Goal: Communication & Community: Answer question/provide support

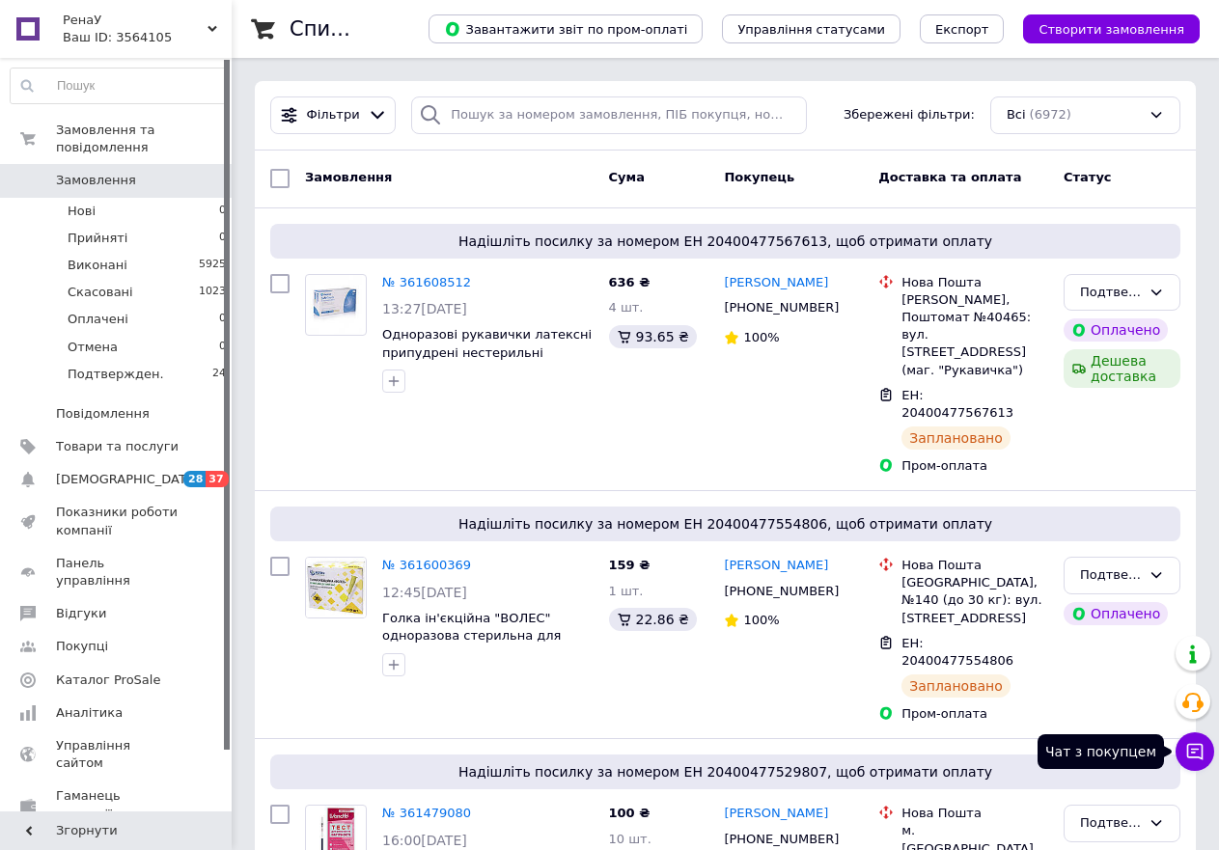
click at [1196, 754] on icon at bounding box center [1194, 751] width 19 height 19
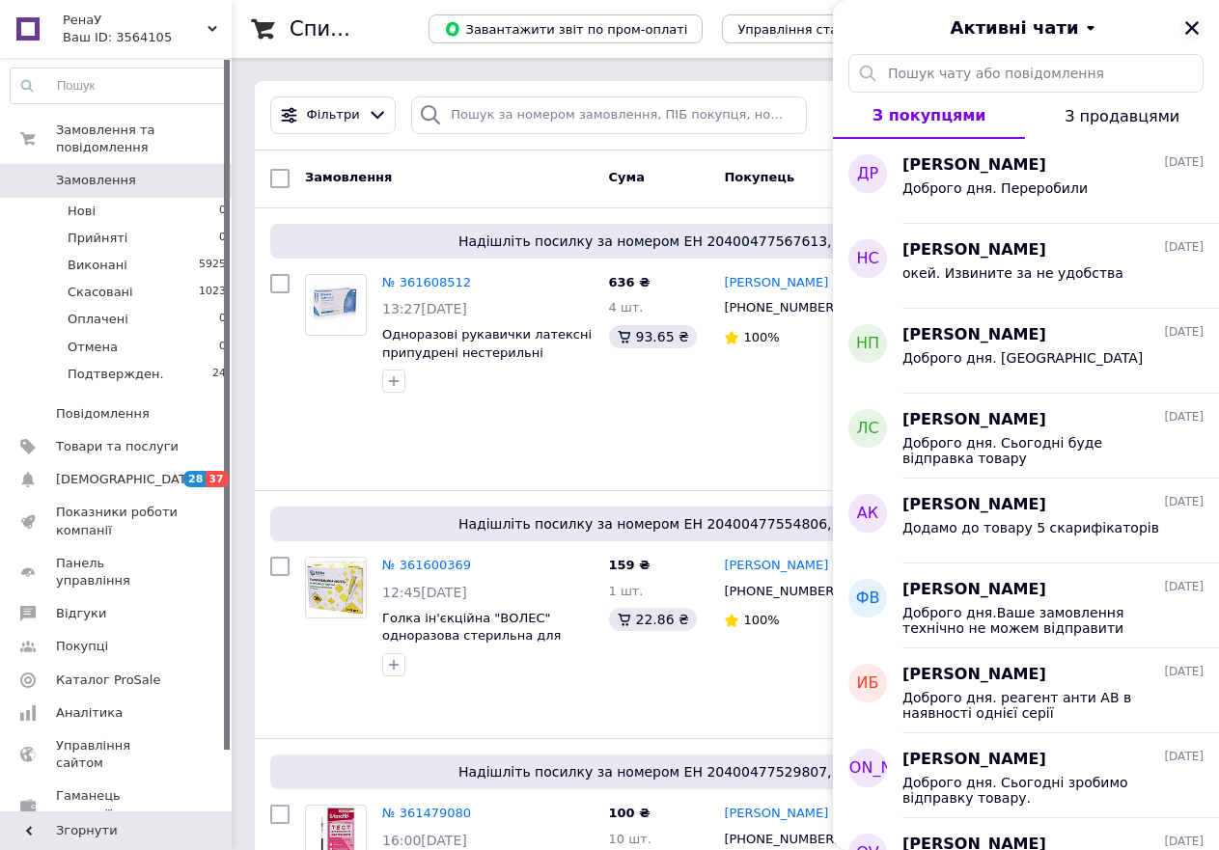
click at [1193, 19] on icon "Закрити" at bounding box center [1191, 27] width 17 height 17
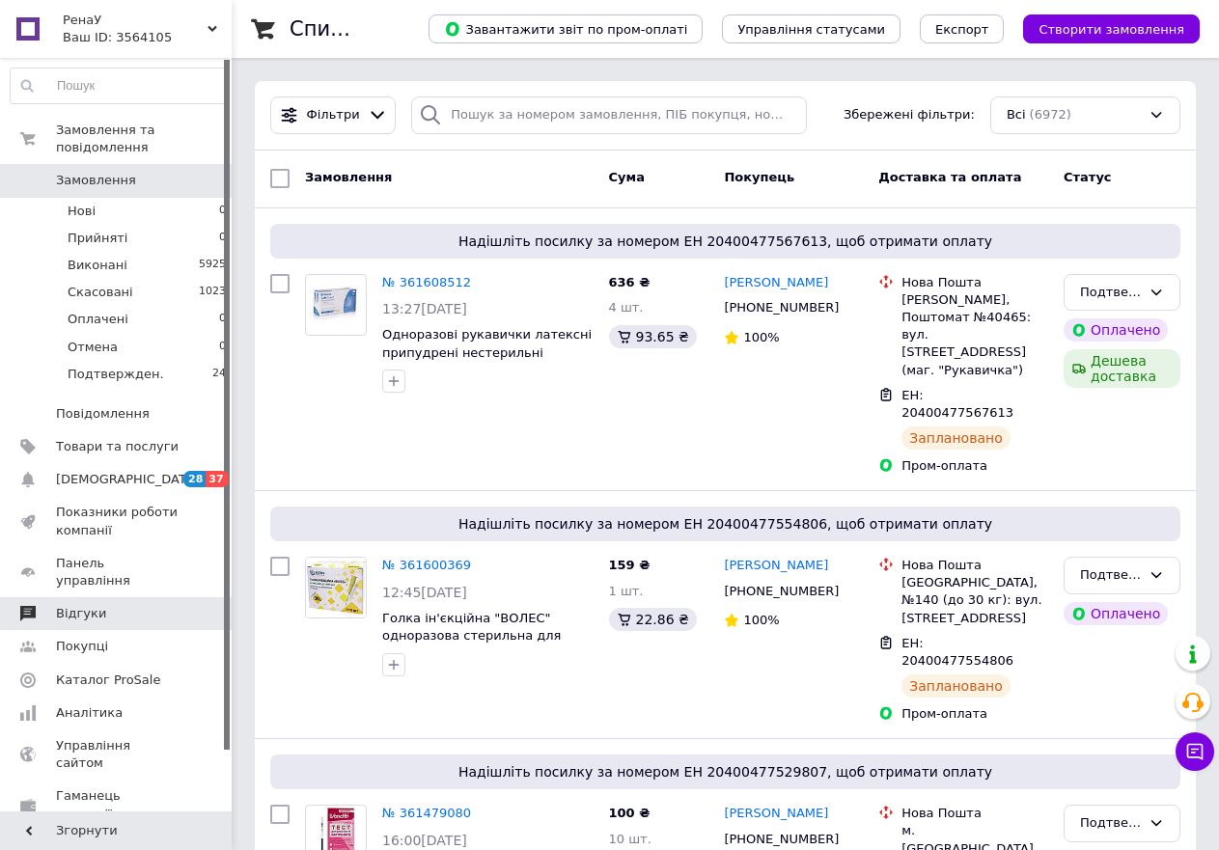
click at [111, 605] on span "Відгуки" at bounding box center [117, 613] width 123 height 17
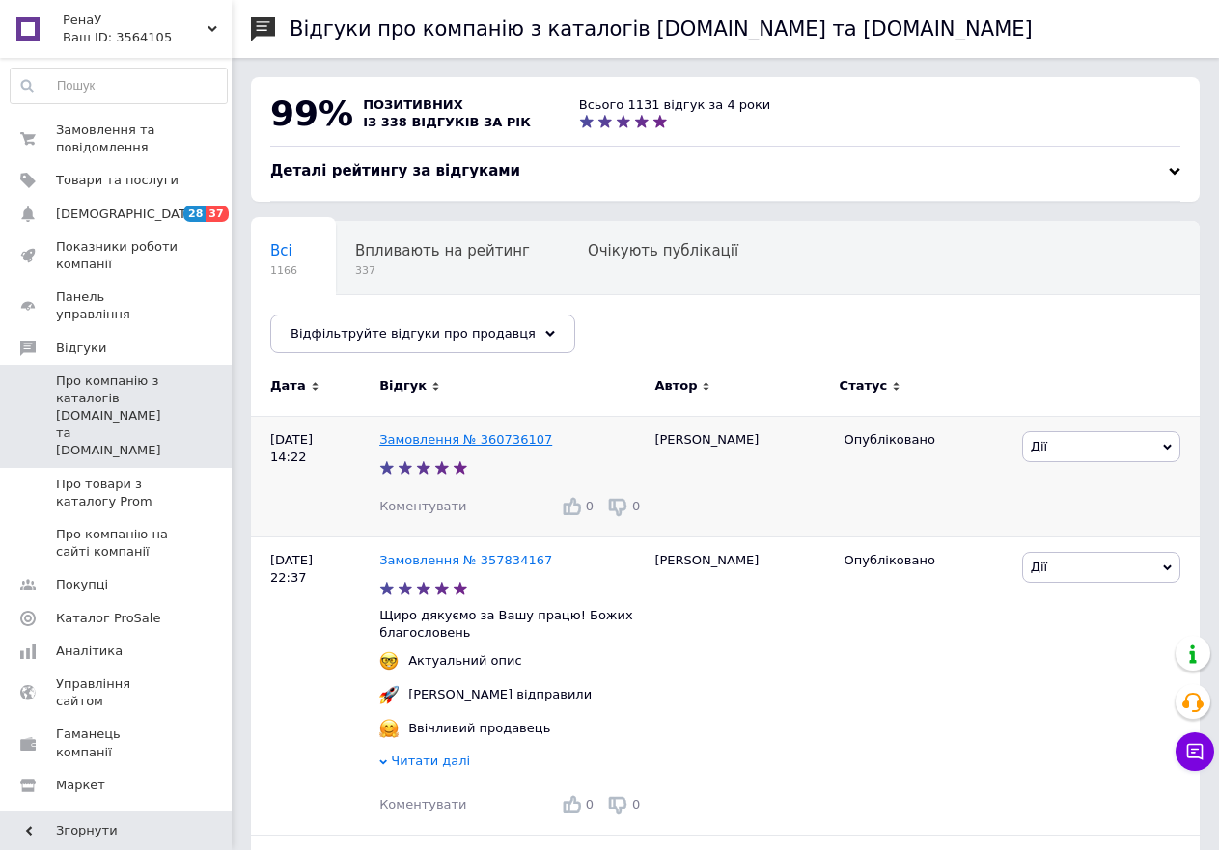
click at [422, 442] on link "Замовлення № 360736107" at bounding box center [465, 439] width 173 height 14
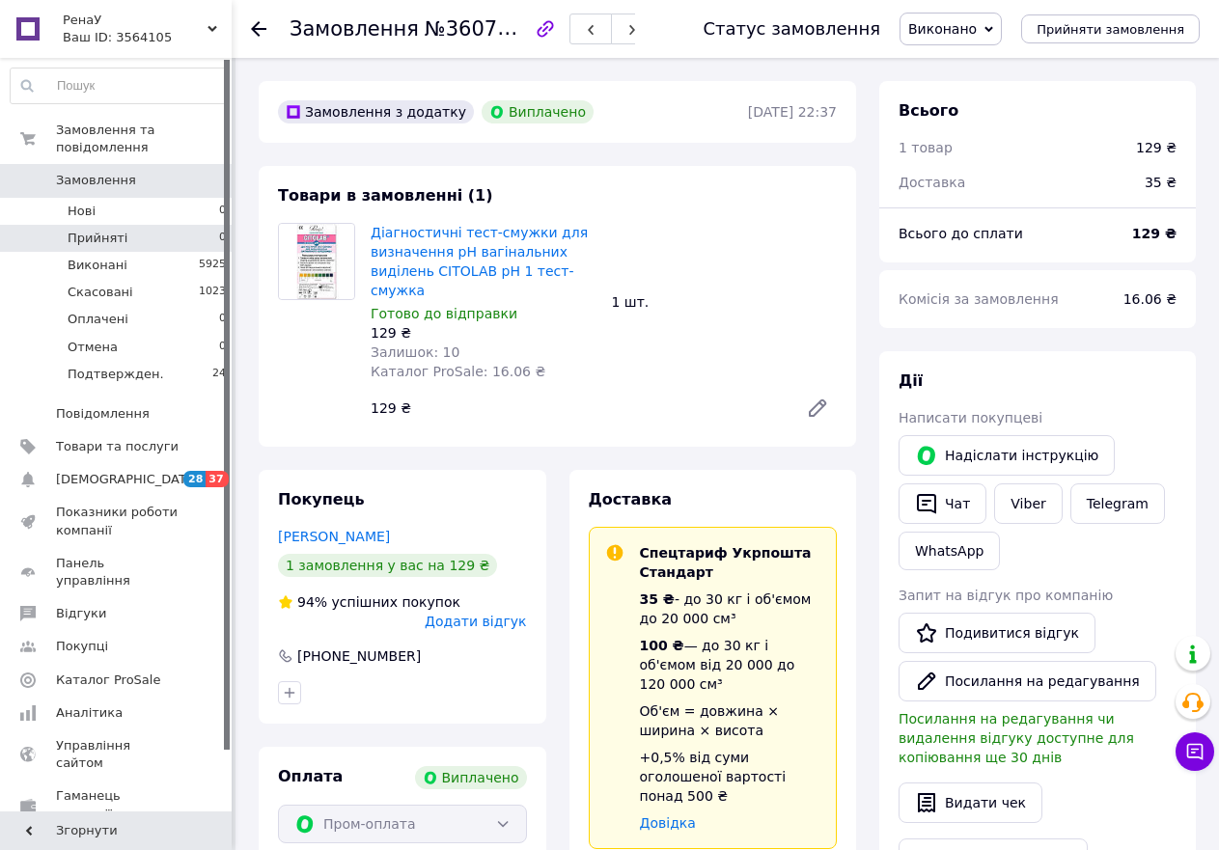
click at [118, 230] on span "Прийняті" at bounding box center [98, 238] width 60 height 17
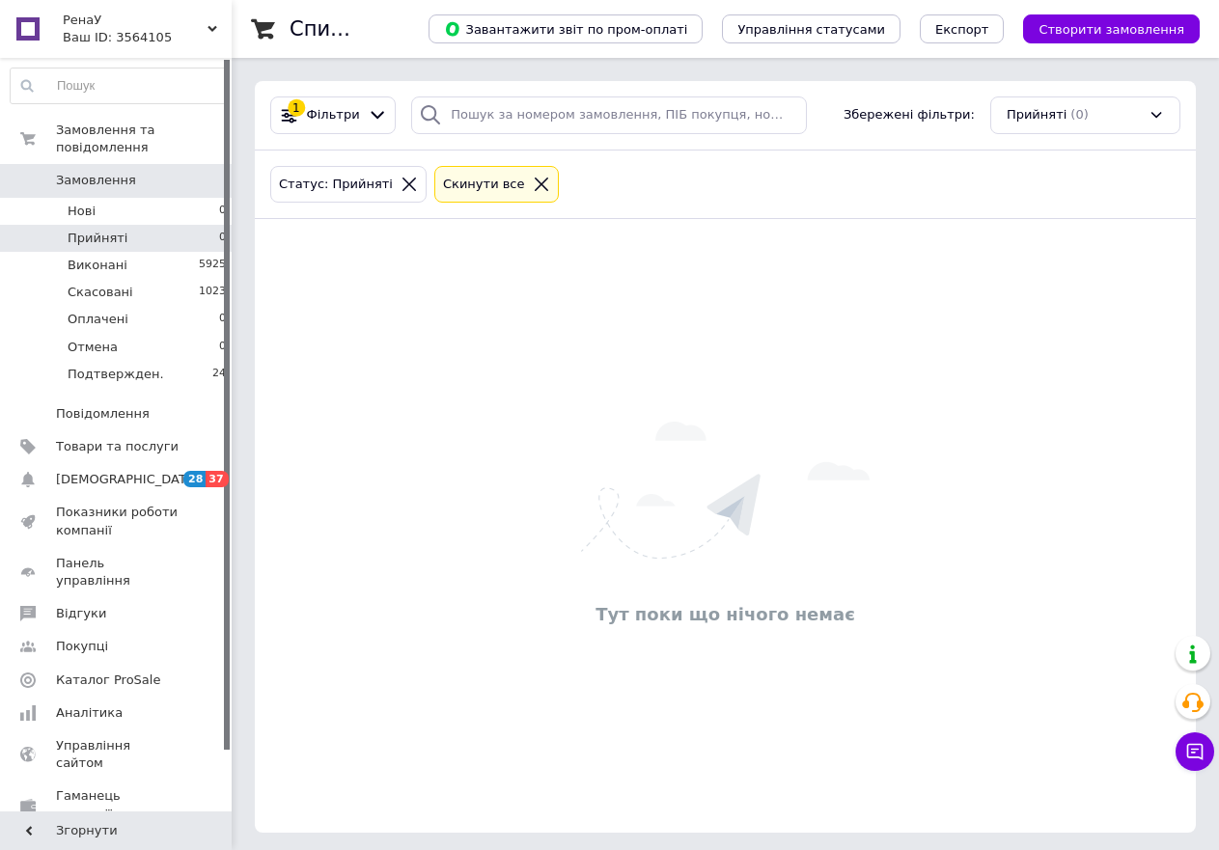
click at [1156, 115] on div "Прийняті (0)" at bounding box center [1085, 116] width 190 height 38
click at [1048, 203] on div at bounding box center [1085, 173] width 188 height 69
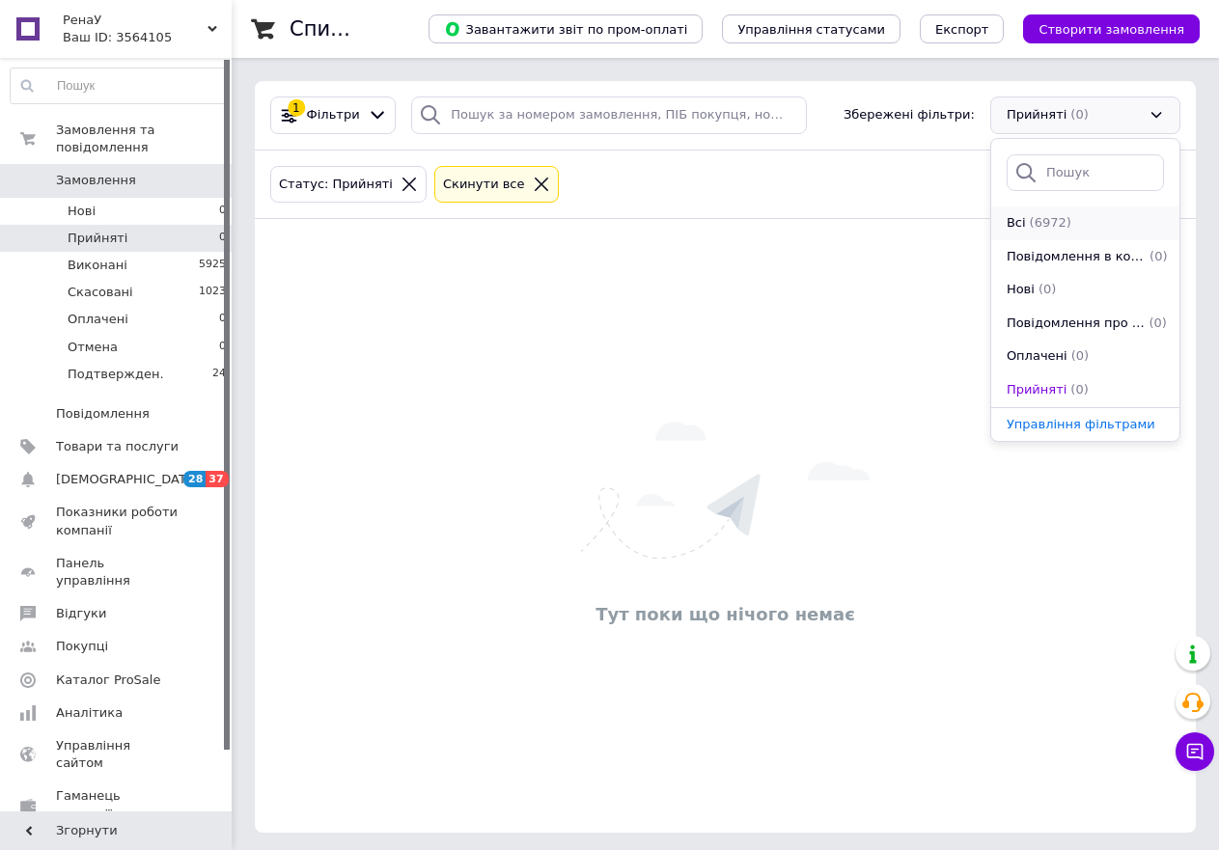
click at [1045, 225] on span "(6972)" at bounding box center [1051, 222] width 42 height 14
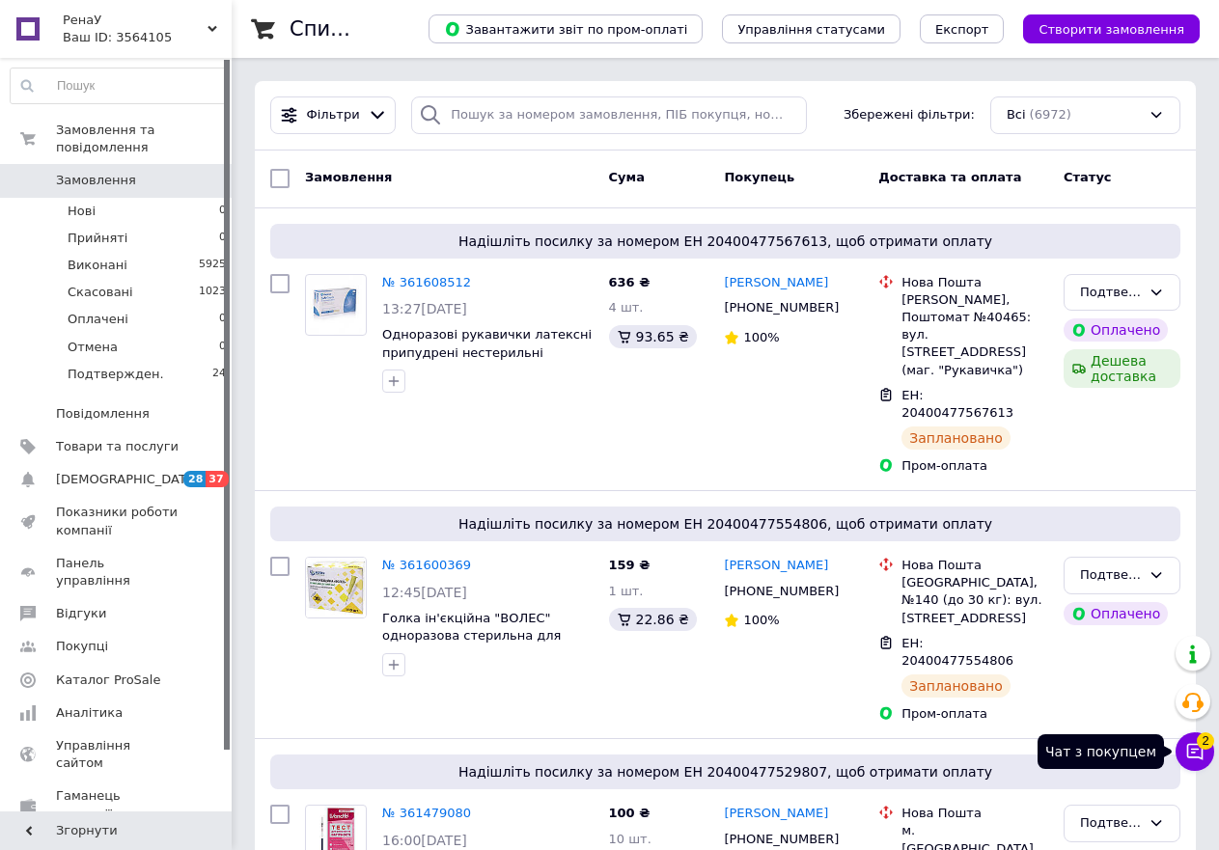
click at [1197, 756] on icon at bounding box center [1194, 751] width 19 height 19
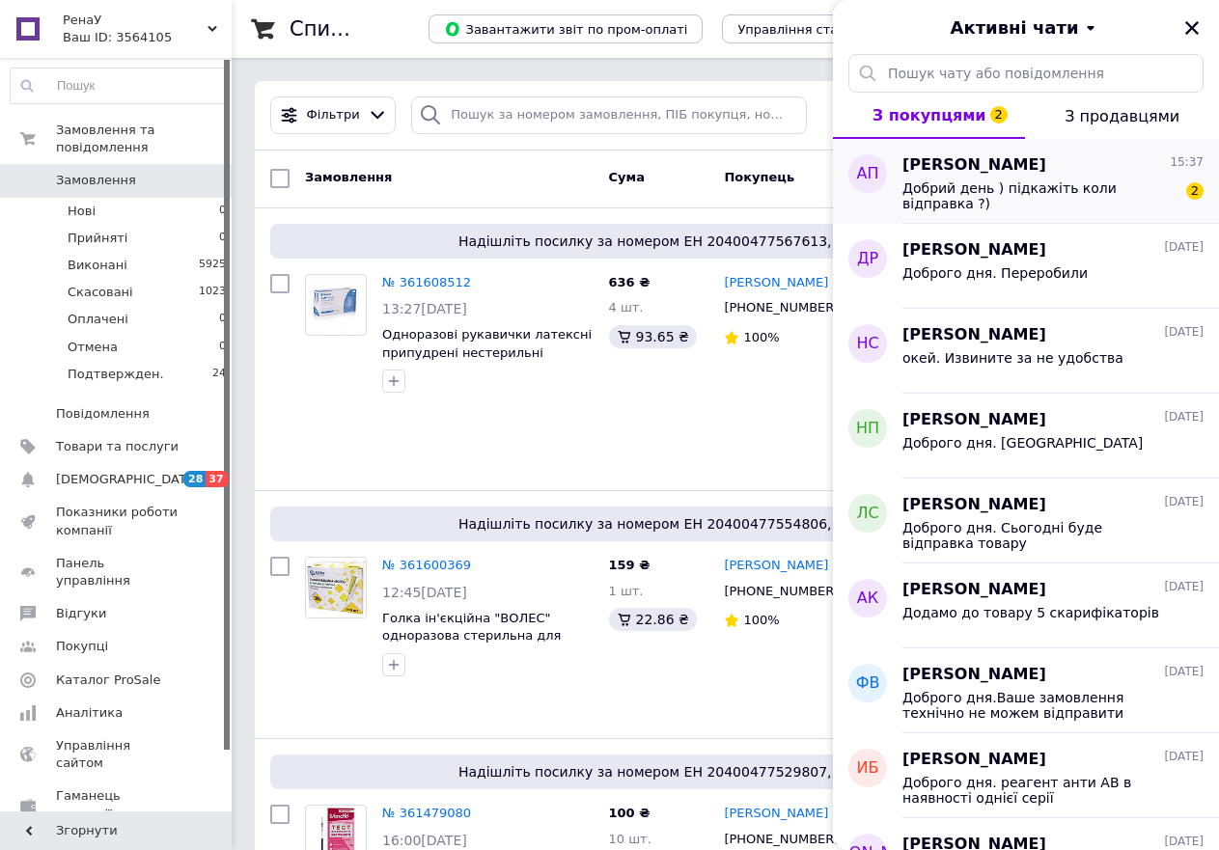
click at [1067, 193] on span "Добрий день ) підкажіть коли відправка ?)" at bounding box center [1039, 195] width 274 height 31
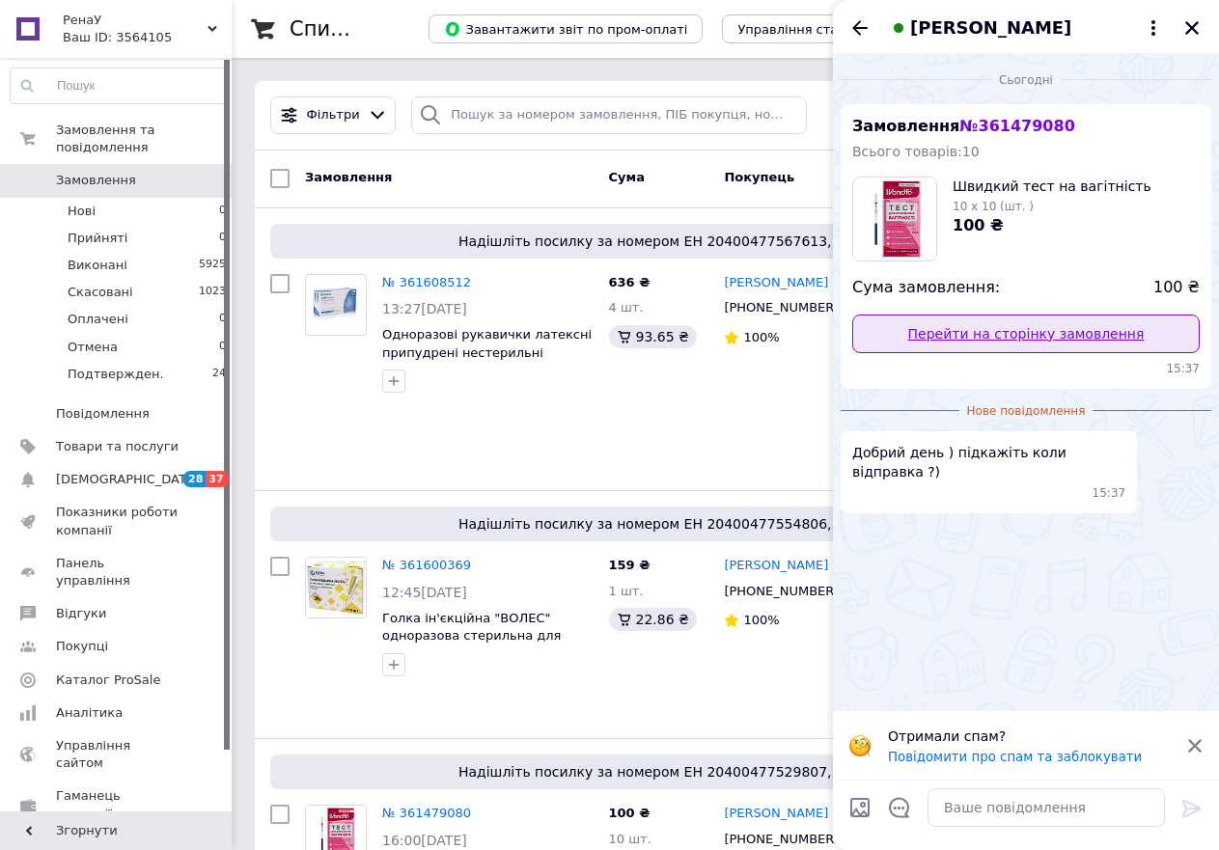
click at [1033, 335] on link "Перейти на сторінку замовлення" at bounding box center [1025, 334] width 347 height 39
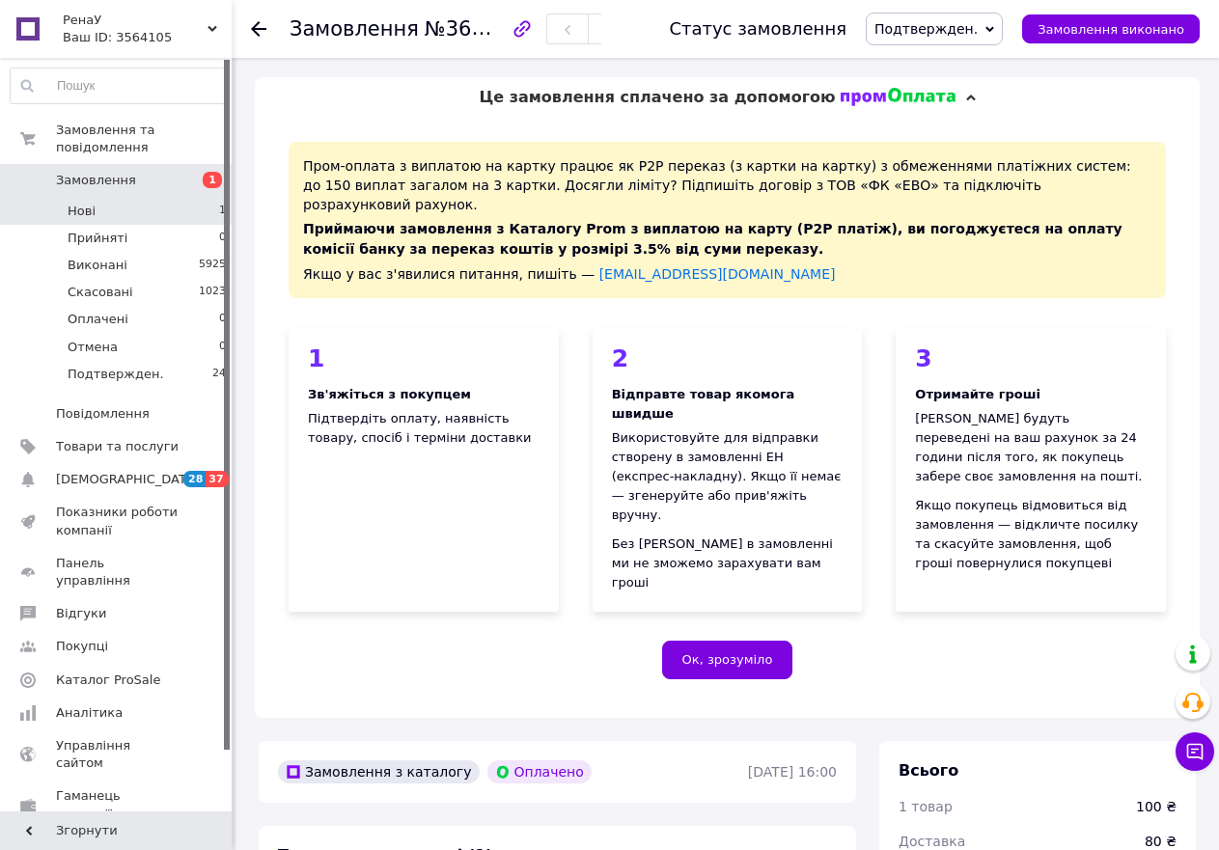
click at [90, 203] on span "Нові" at bounding box center [82, 211] width 28 height 17
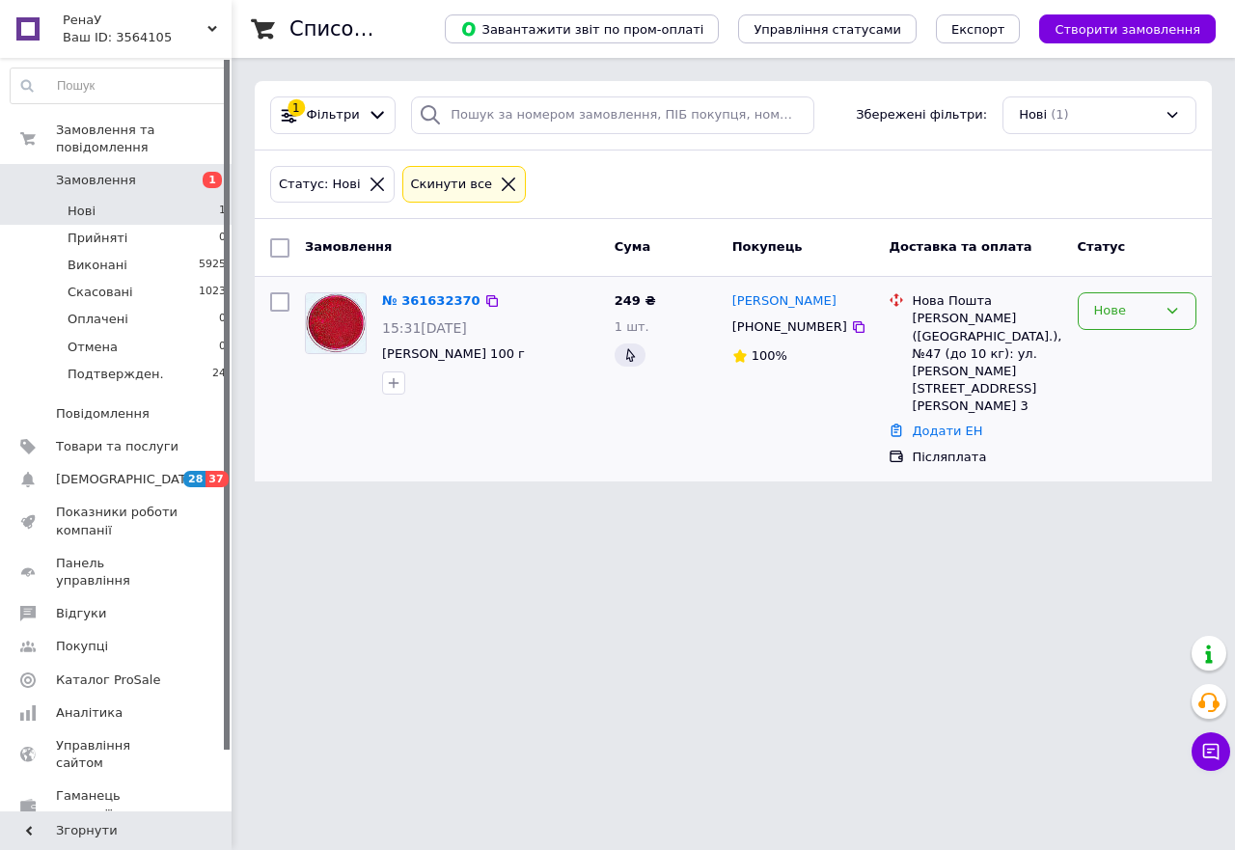
click at [1167, 309] on icon at bounding box center [1172, 310] width 15 height 15
click at [1153, 352] on li "Прийнято" at bounding box center [1137, 352] width 117 height 36
click at [1210, 763] on button "Чат з покупцем" at bounding box center [1211, 752] width 39 height 39
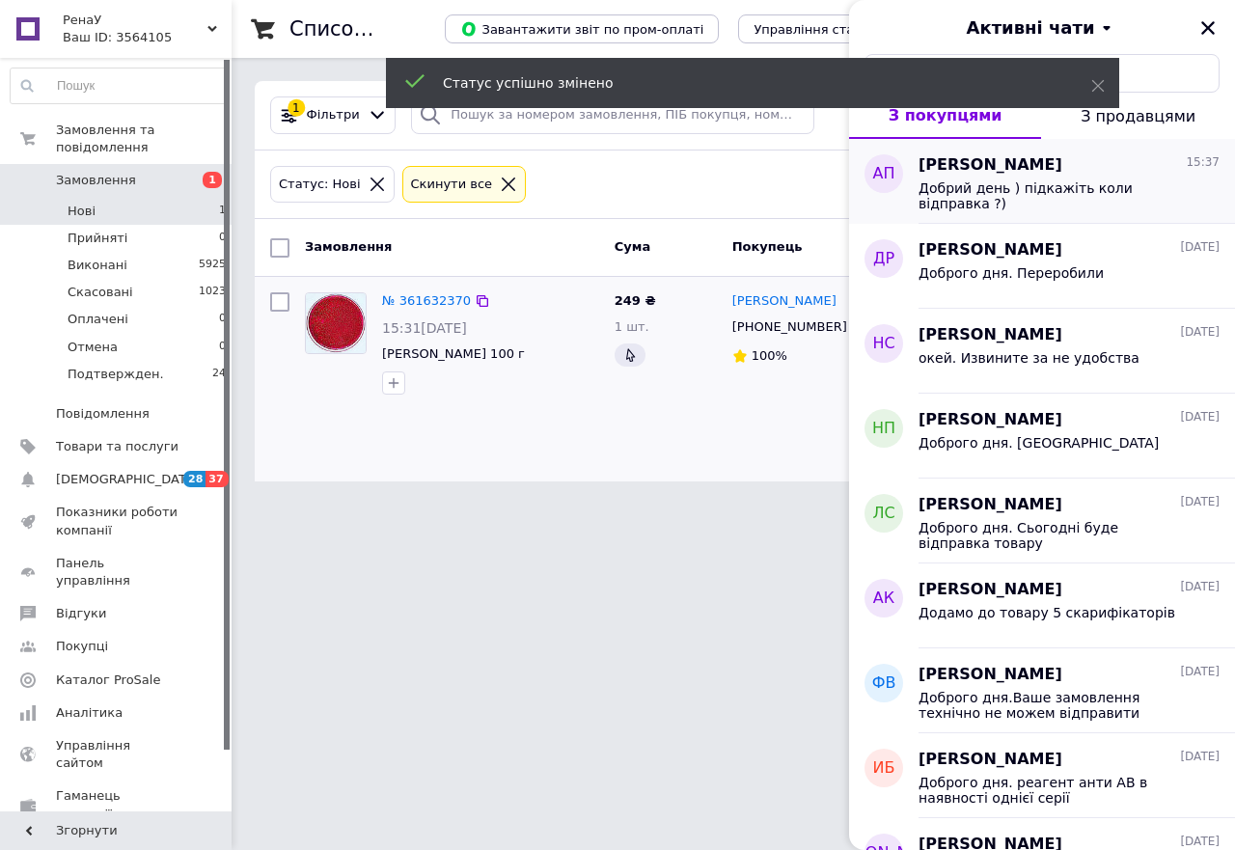
click at [1040, 196] on div "Добрий день ) підкажіть коли відправка ?)" at bounding box center [1056, 195] width 274 height 31
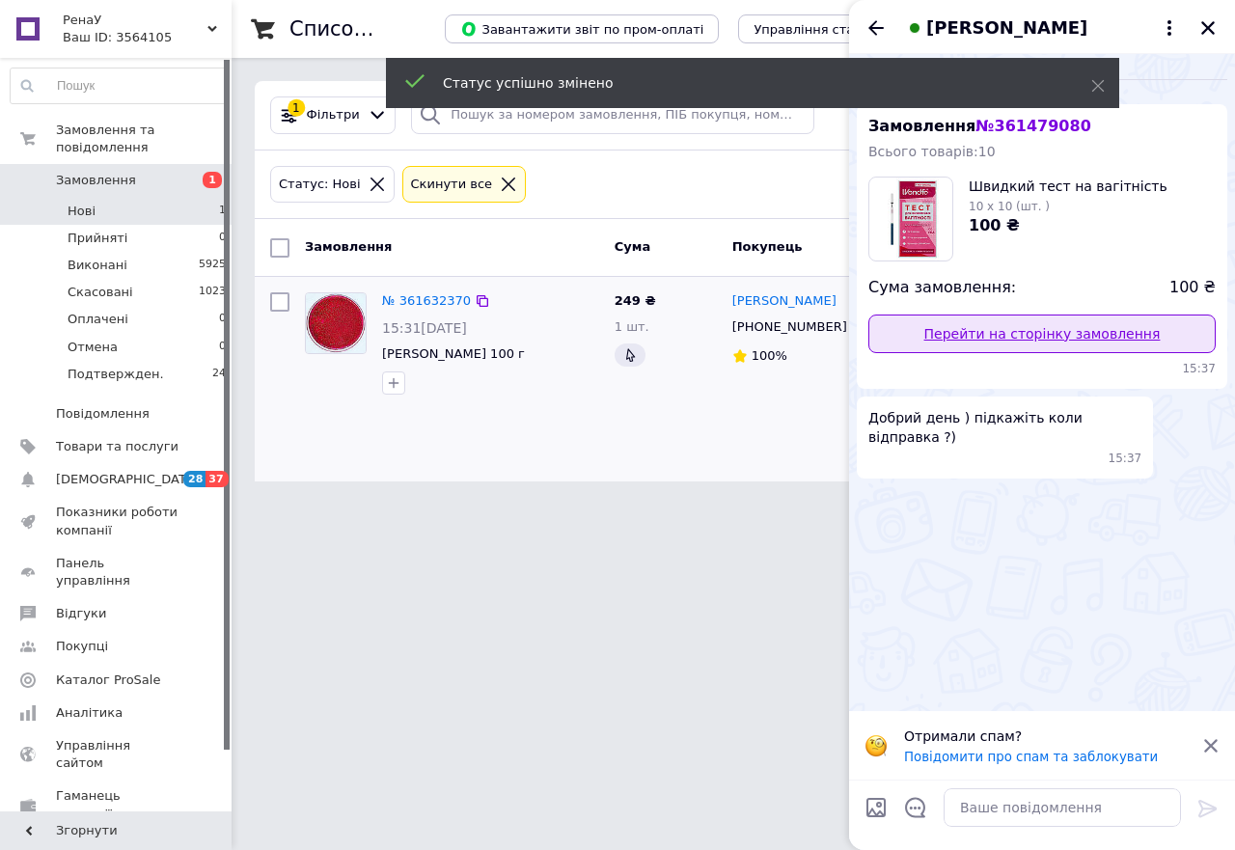
click at [1060, 334] on link "Перейти на сторінку замовлення" at bounding box center [1042, 334] width 347 height 39
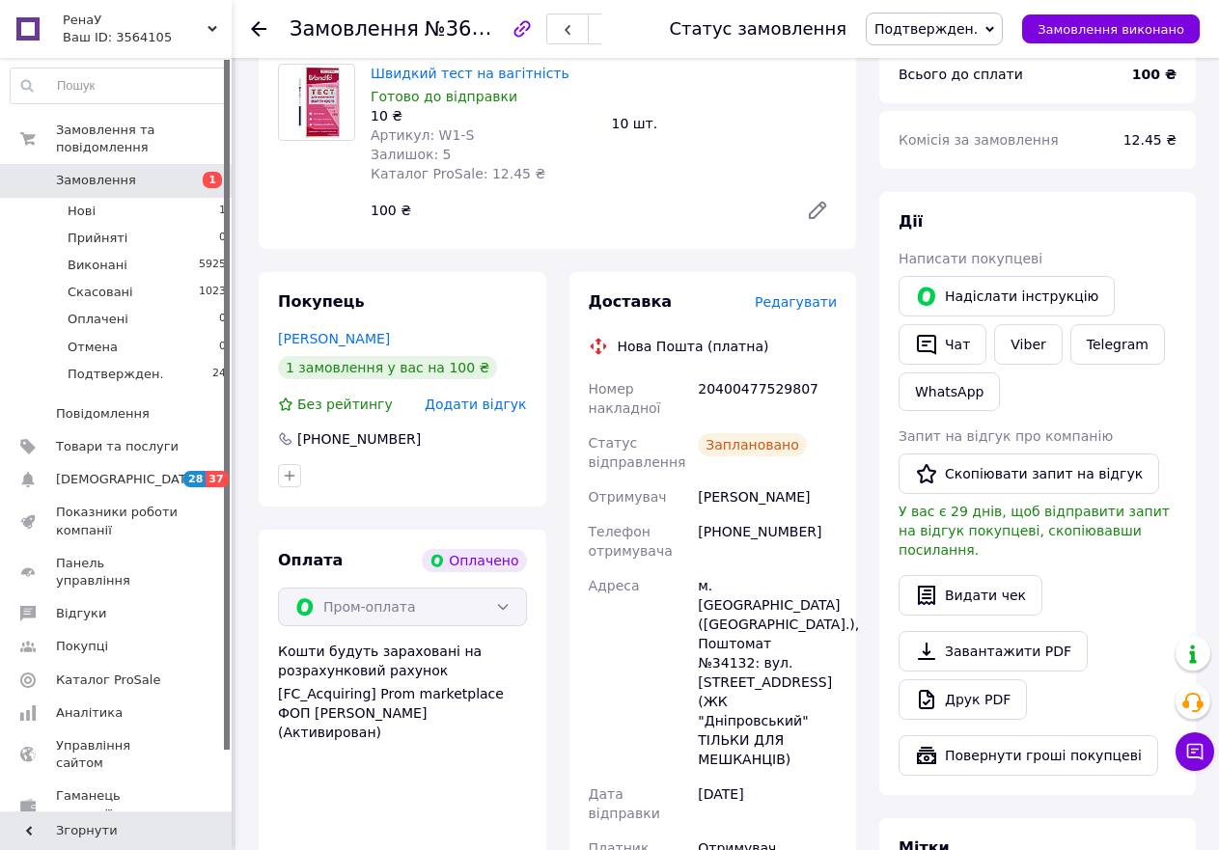
scroll to position [676, 0]
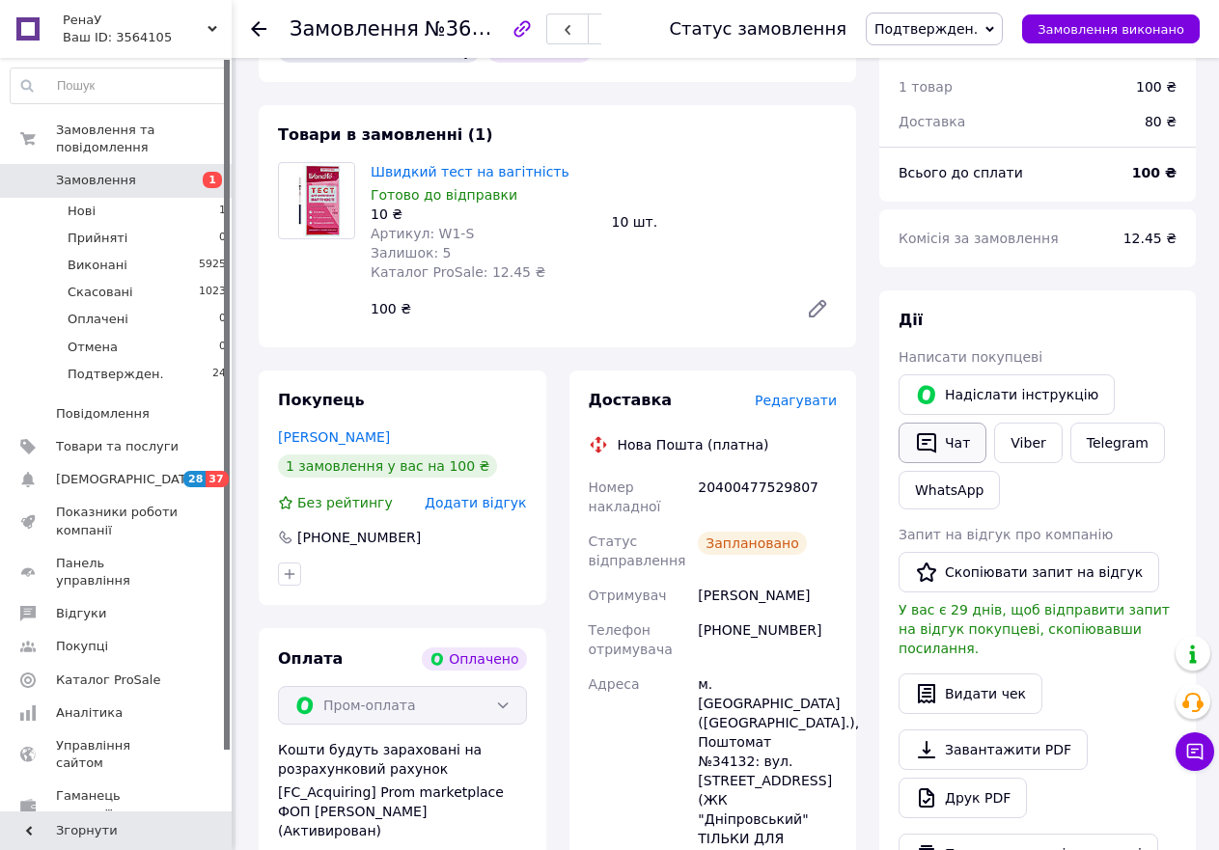
click at [954, 423] on button "Чат" at bounding box center [943, 443] width 88 height 41
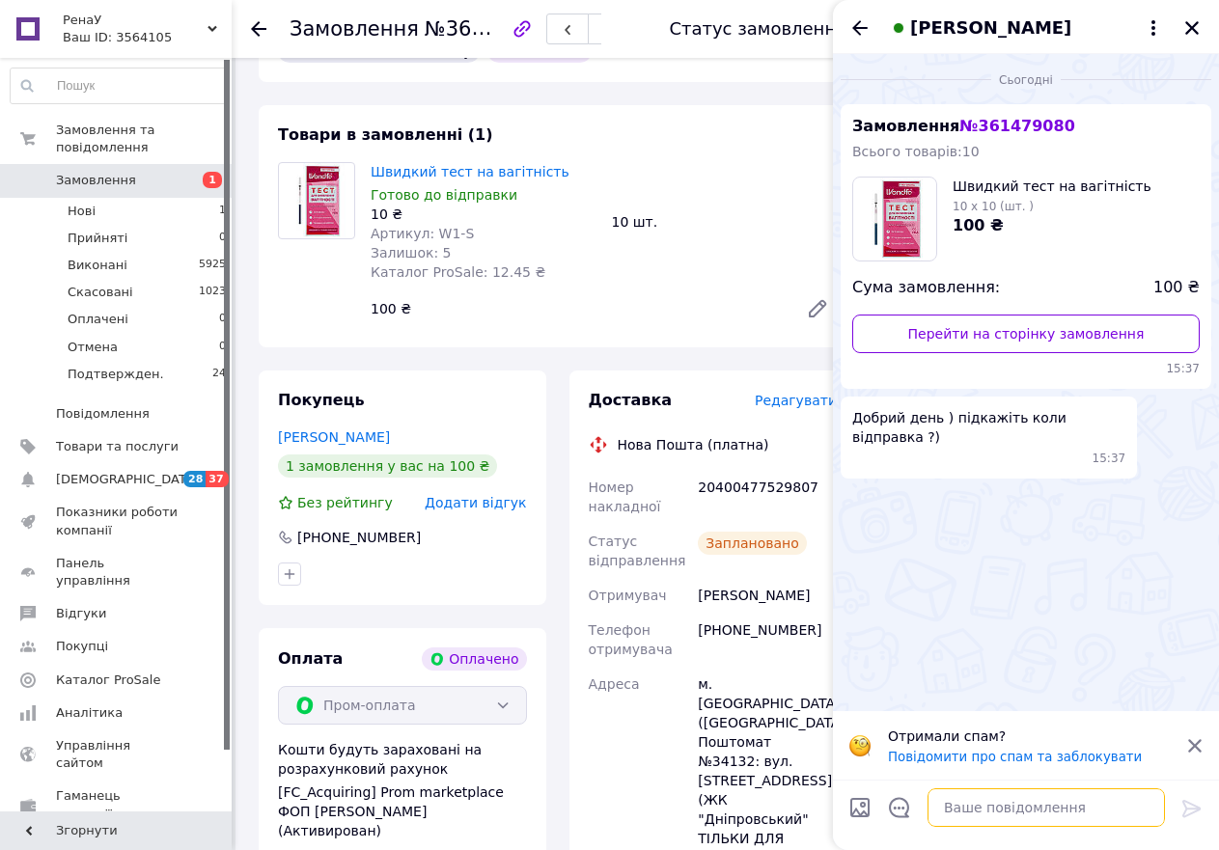
click at [994, 824] on textarea at bounding box center [1046, 808] width 237 height 39
type textarea "L"
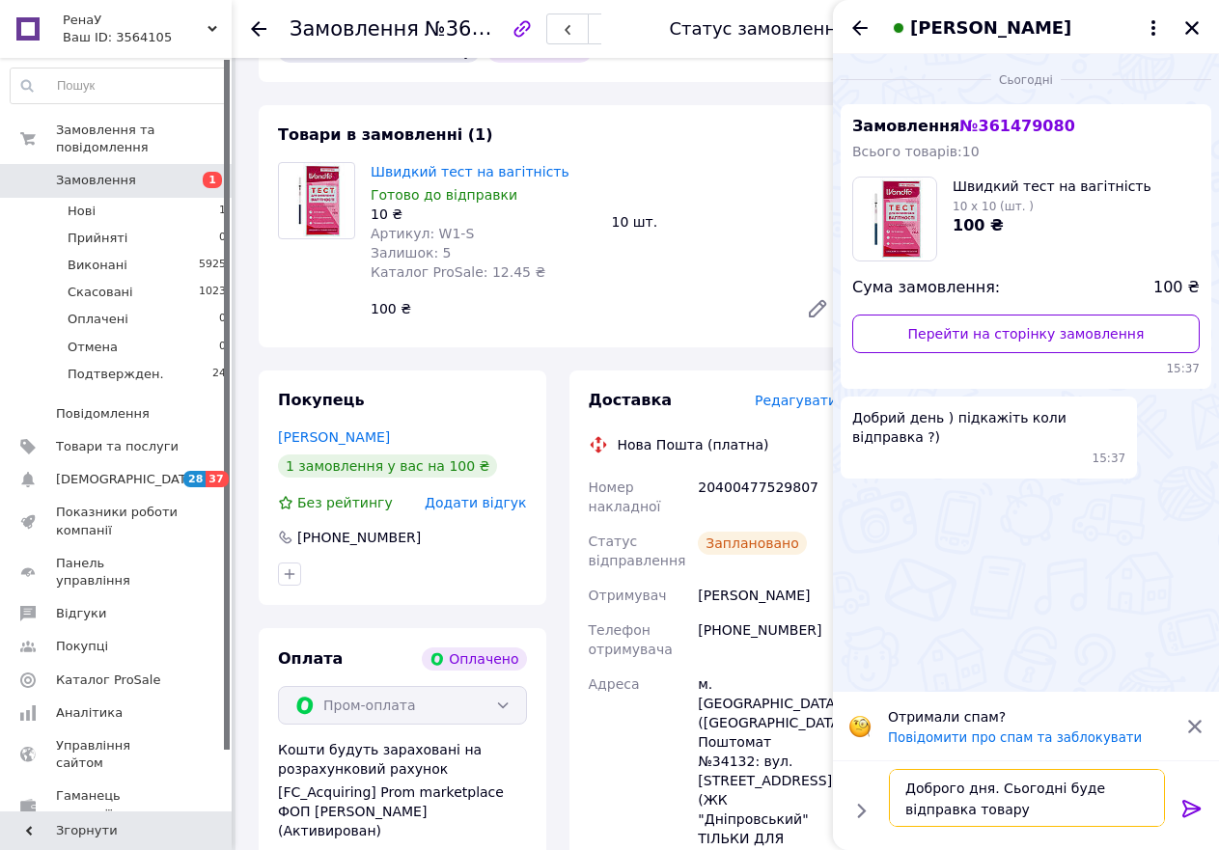
type textarea "Доброго дня. Сьогодні буде відправка товару."
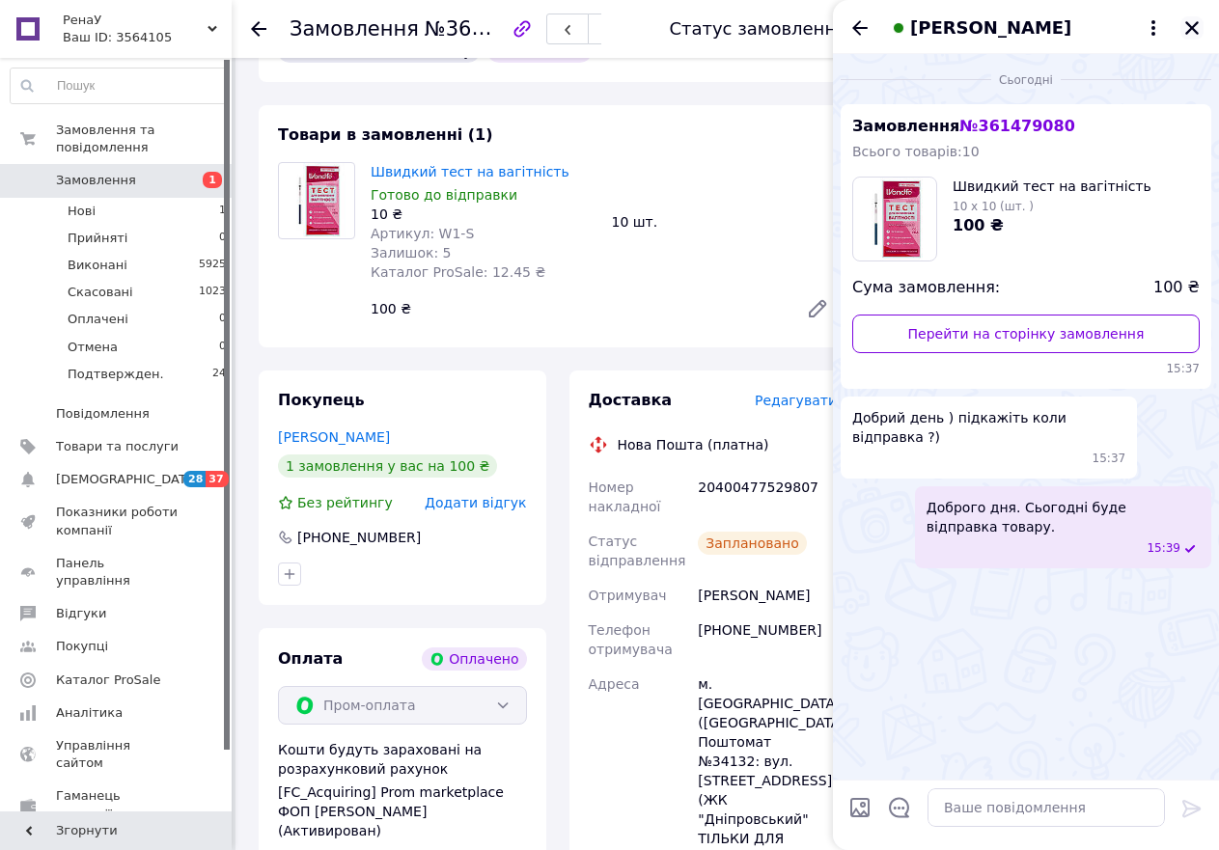
click at [1187, 19] on icon "Закрити" at bounding box center [1191, 27] width 17 height 17
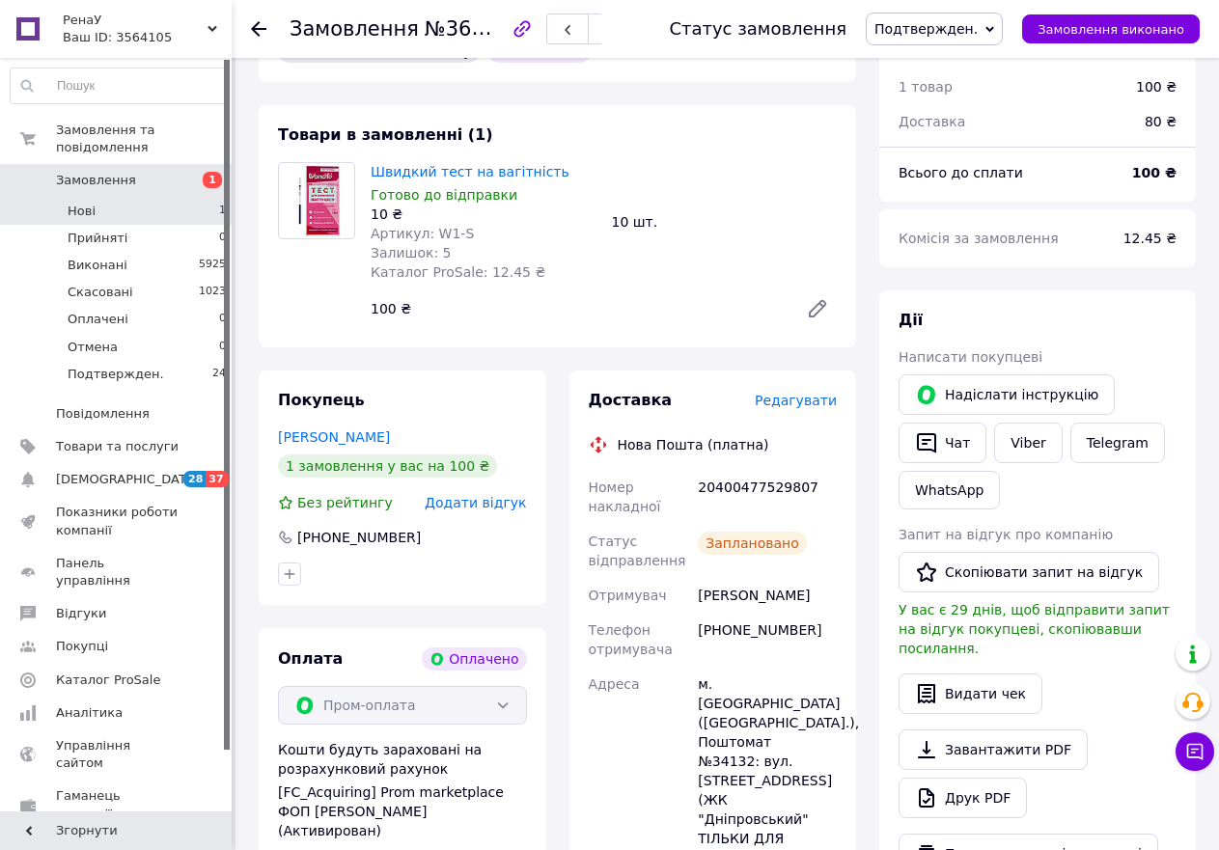
click at [121, 198] on li "Нові 1" at bounding box center [118, 211] width 237 height 27
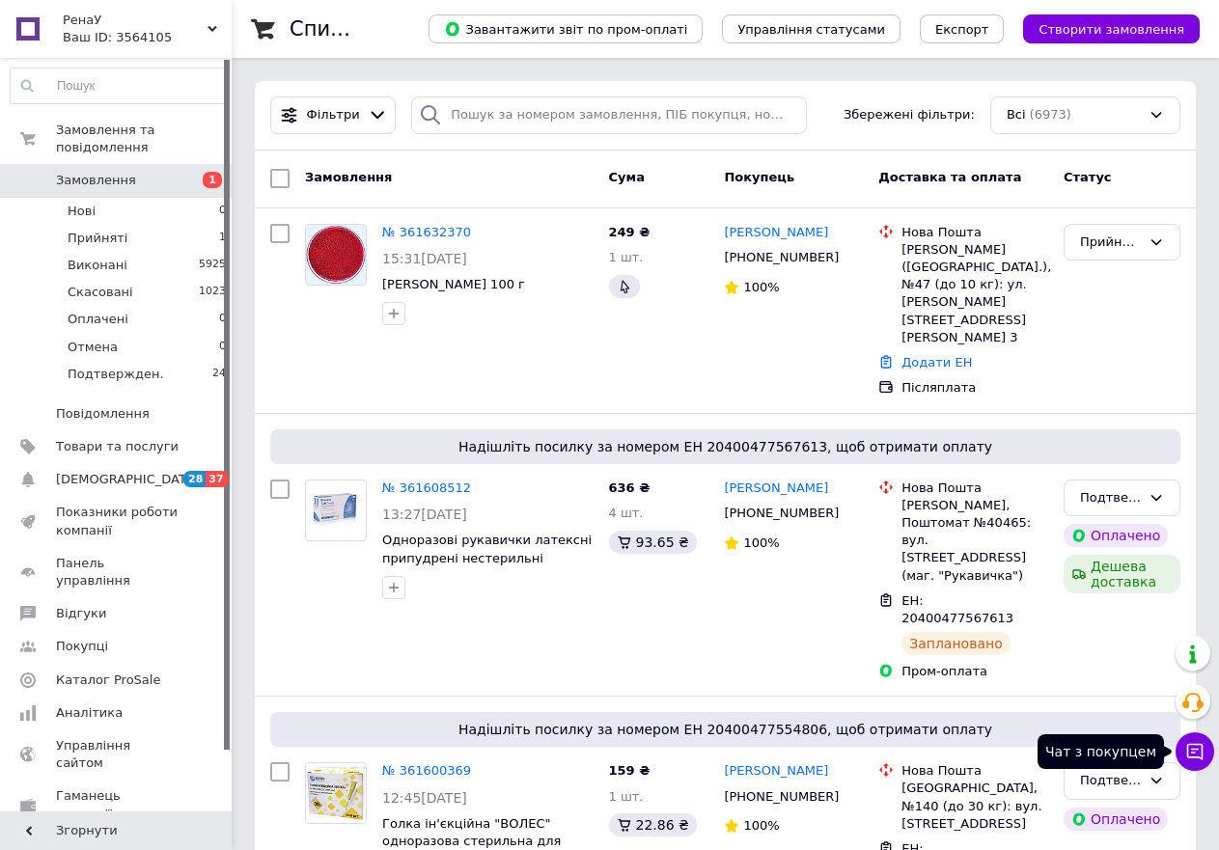
click at [1187, 748] on icon at bounding box center [1195, 752] width 16 height 16
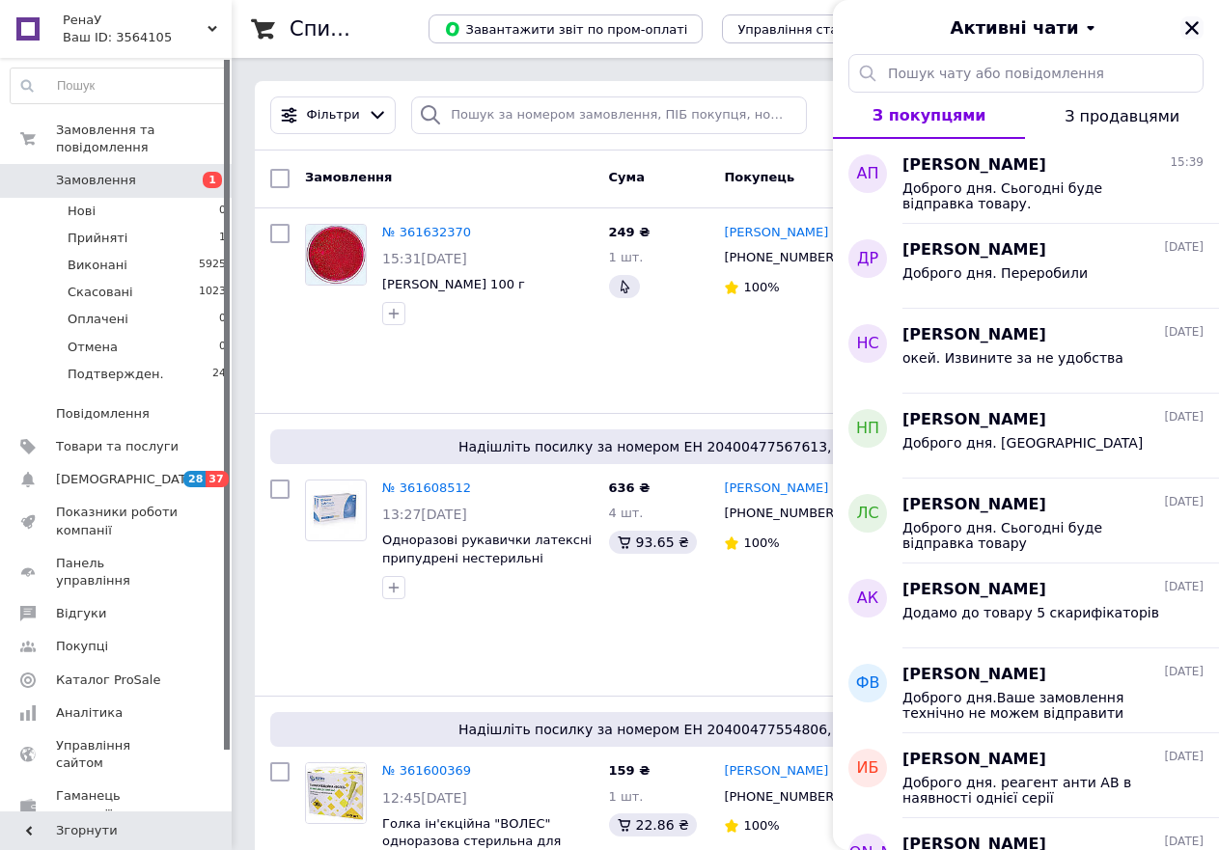
click at [1194, 28] on icon "Закрити" at bounding box center [1191, 27] width 17 height 17
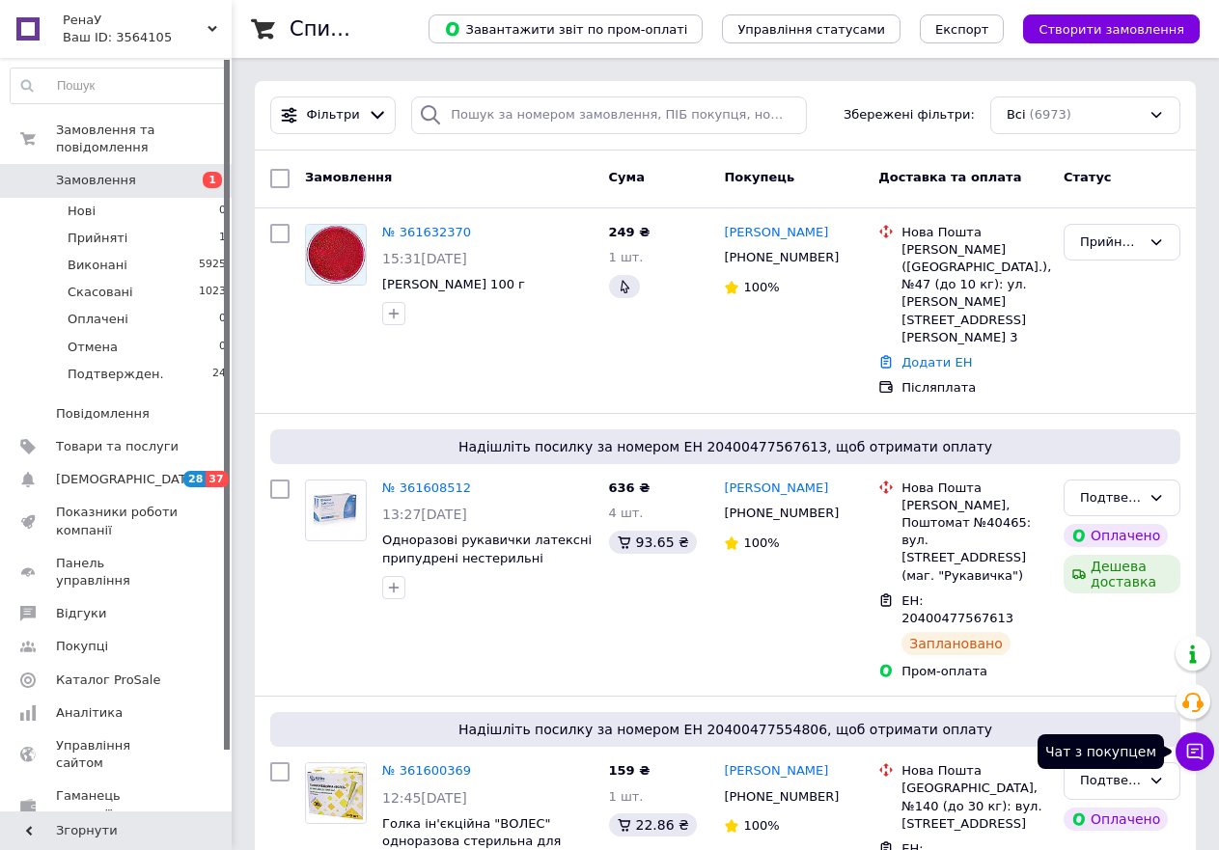
click at [1199, 749] on icon at bounding box center [1195, 752] width 16 height 16
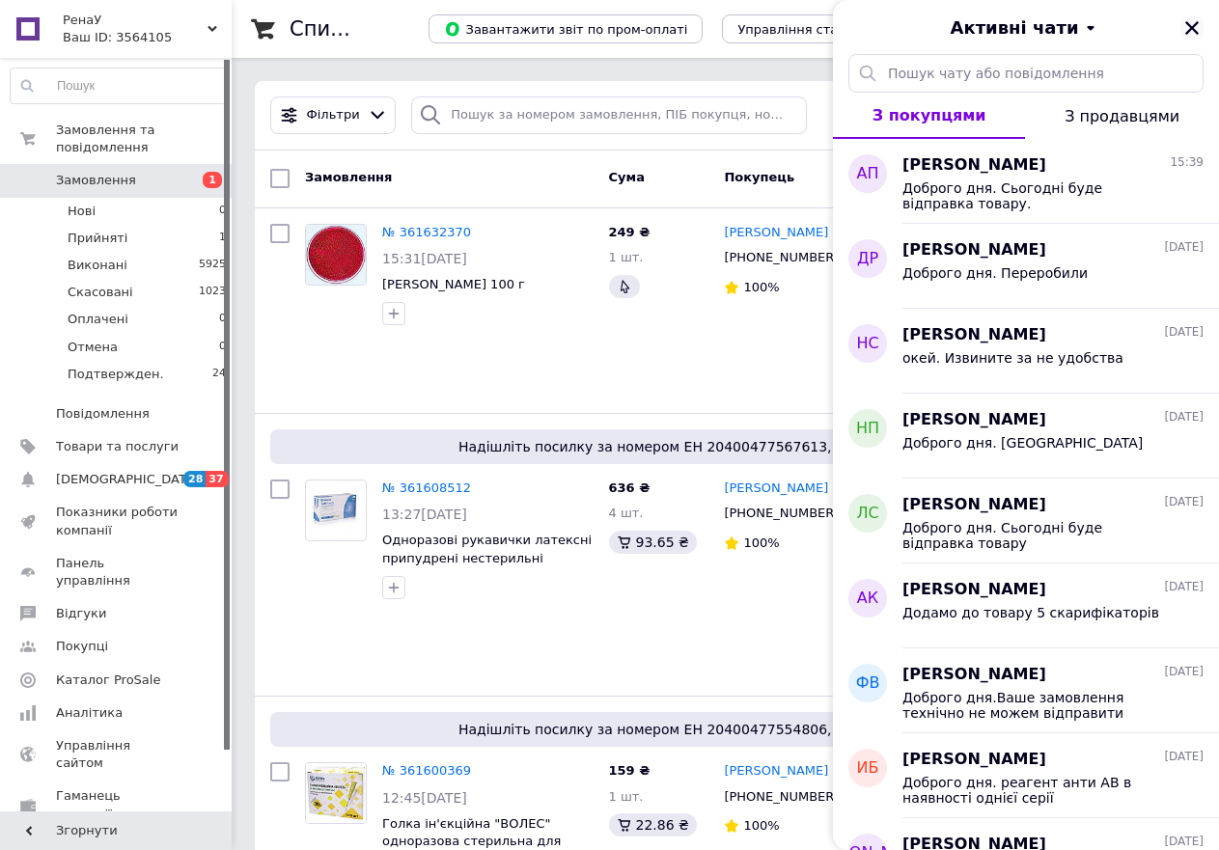
click at [1197, 25] on icon "Закрити" at bounding box center [1191, 27] width 17 height 17
